Goal: Understand process/instructions: Learn how to perform a task or action

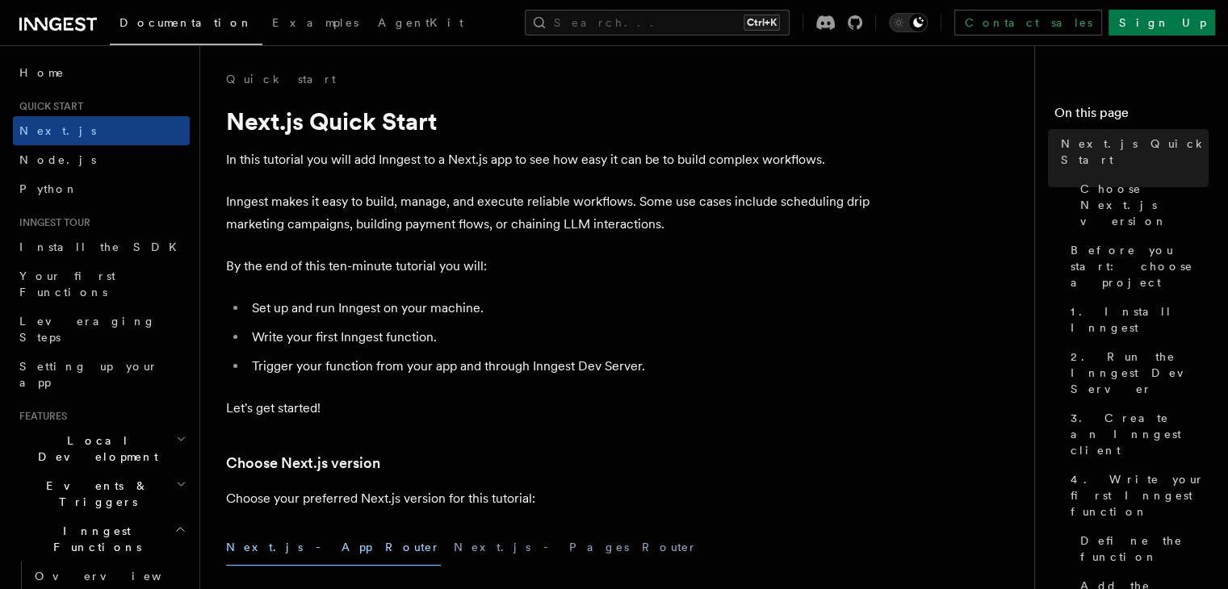
click at [520, 453] on h3 "Choose Next.js version" at bounding box center [549, 463] width 646 height 23
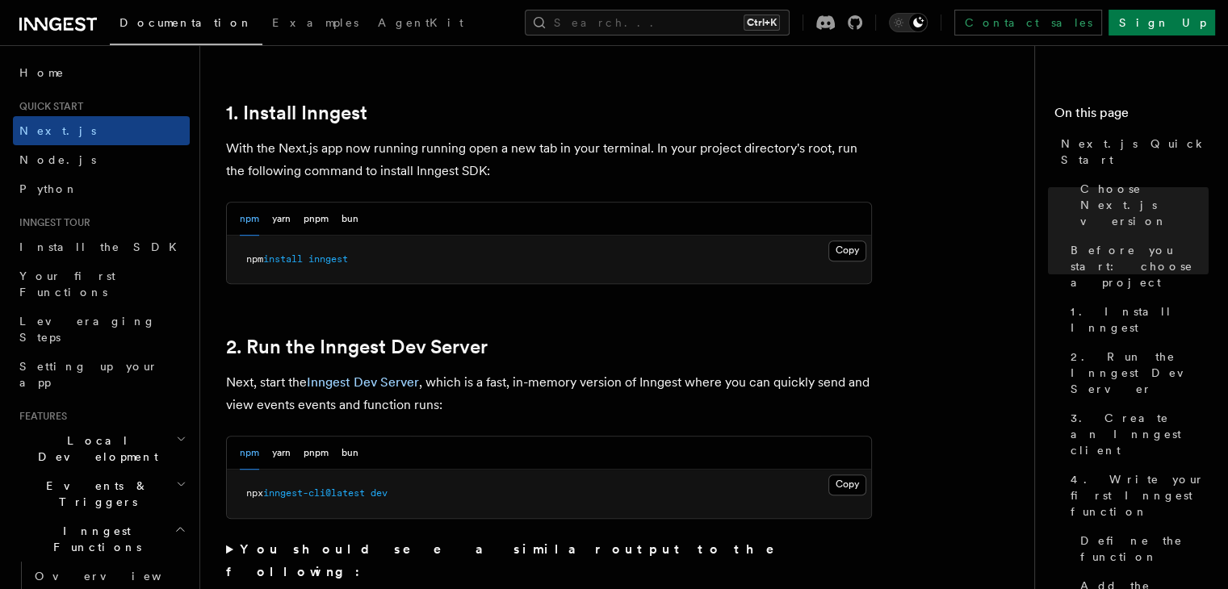
scroll to position [870, 0]
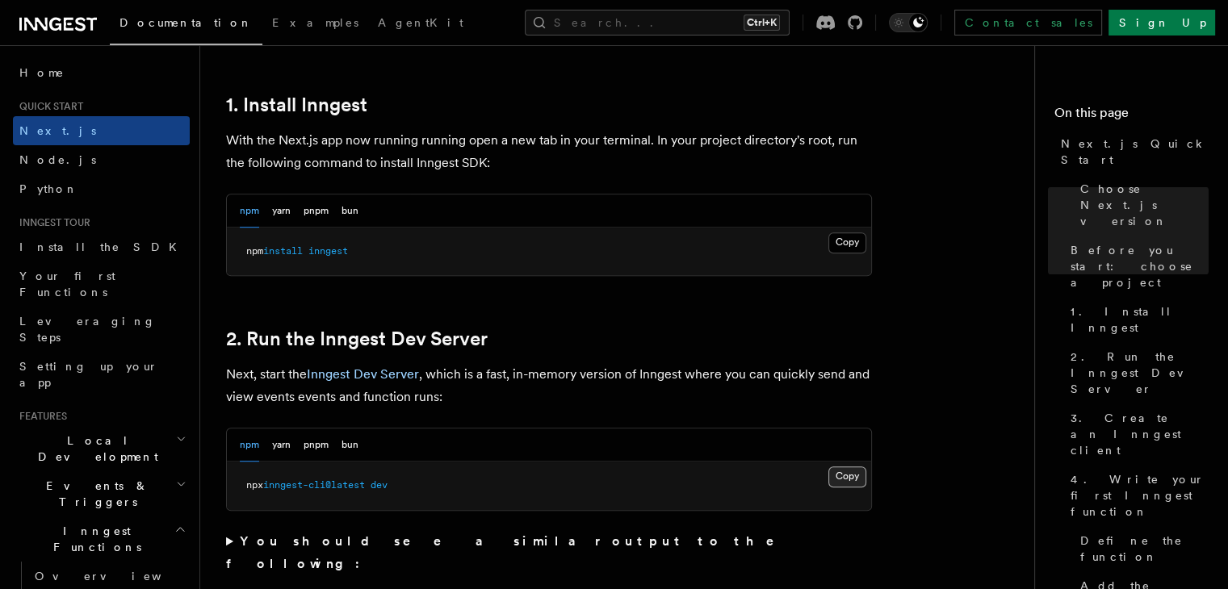
click at [838, 476] on button "Copy Copied" at bounding box center [847, 476] width 38 height 21
